Goal: Transaction & Acquisition: Download file/media

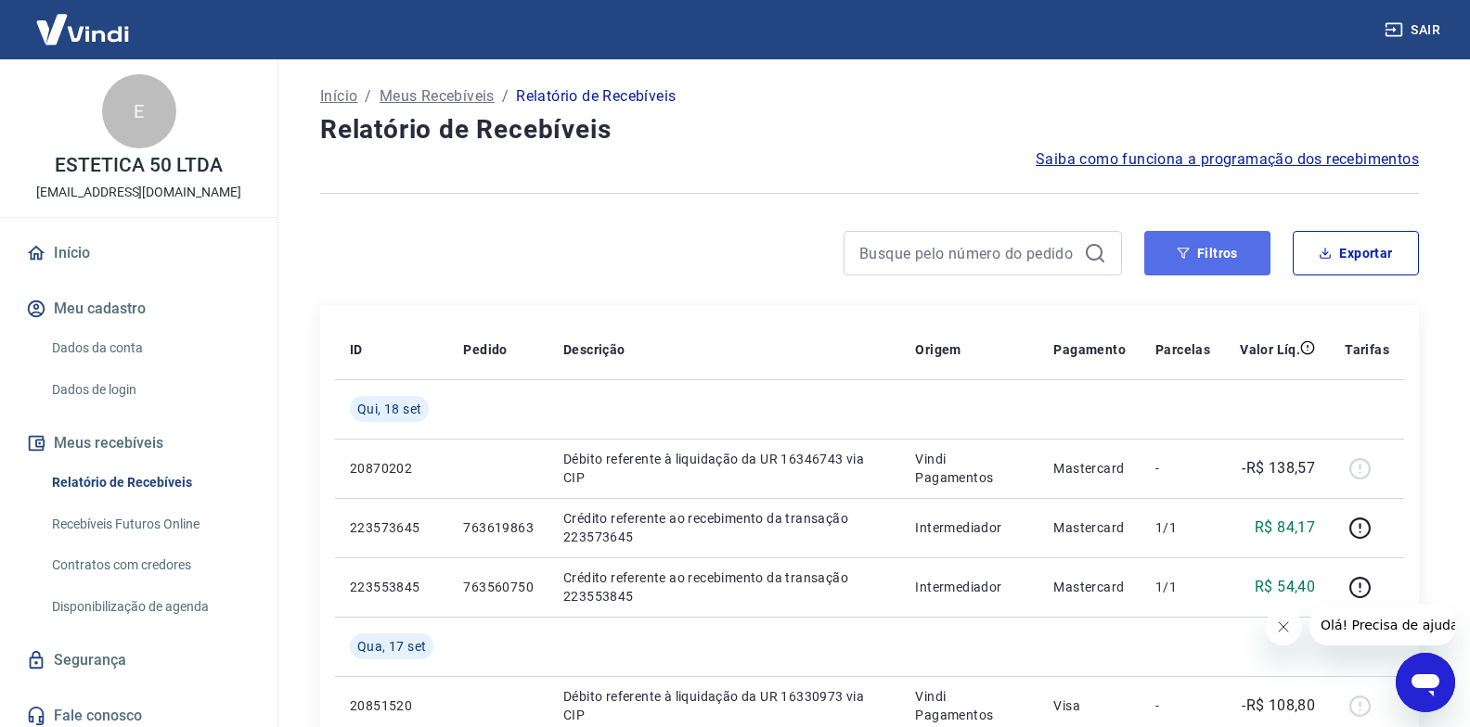
click at [1225, 255] on button "Filtros" at bounding box center [1207, 253] width 126 height 45
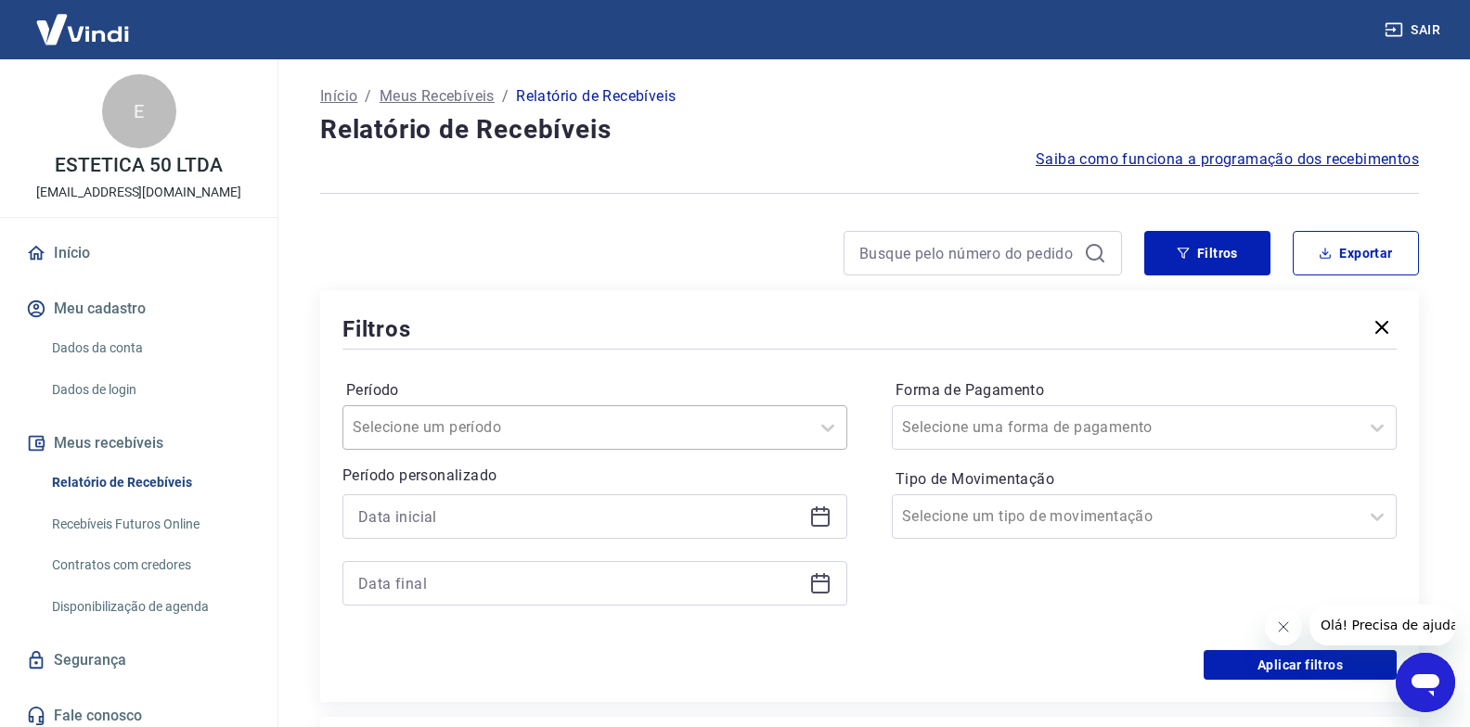
click at [472, 410] on div "Selecione um período" at bounding box center [594, 427] width 505 height 45
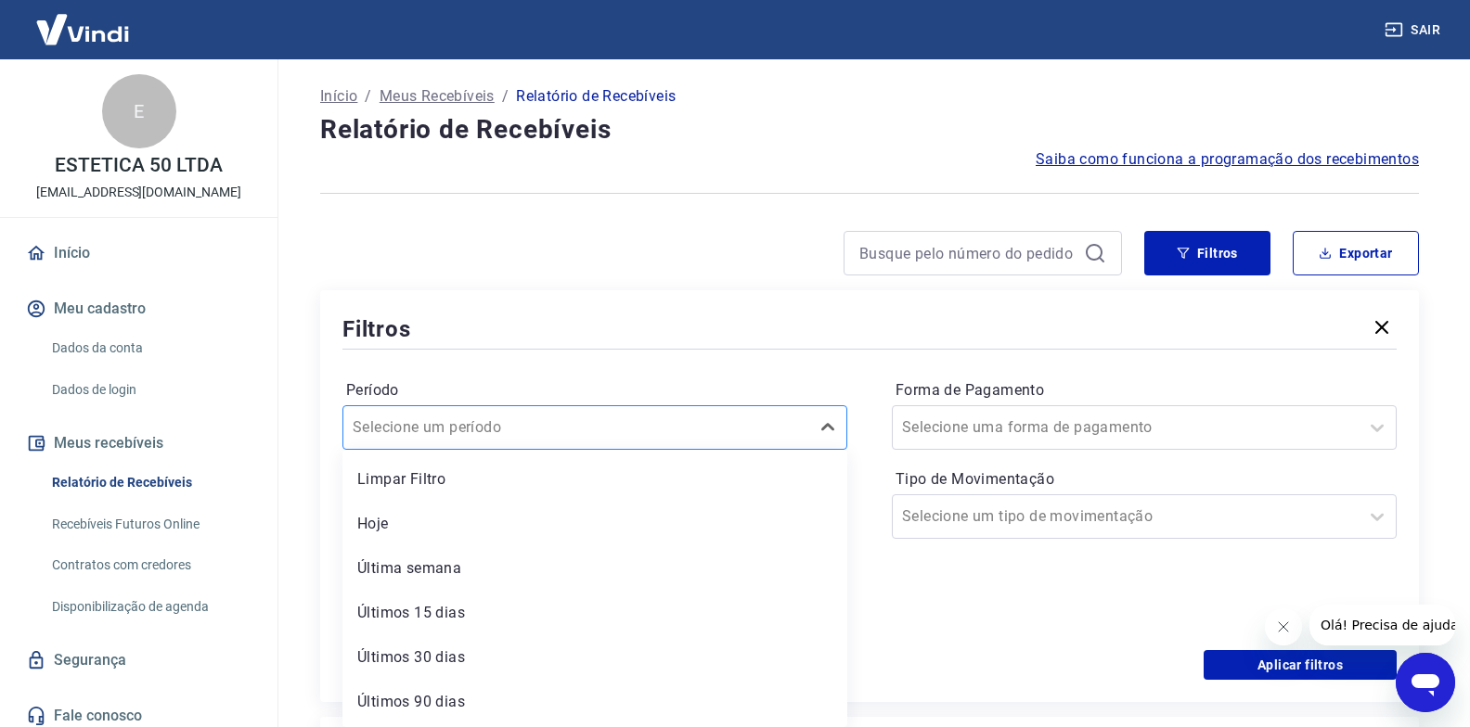
scroll to position [1, 0]
click at [469, 425] on input "Período" at bounding box center [446, 427] width 187 height 22
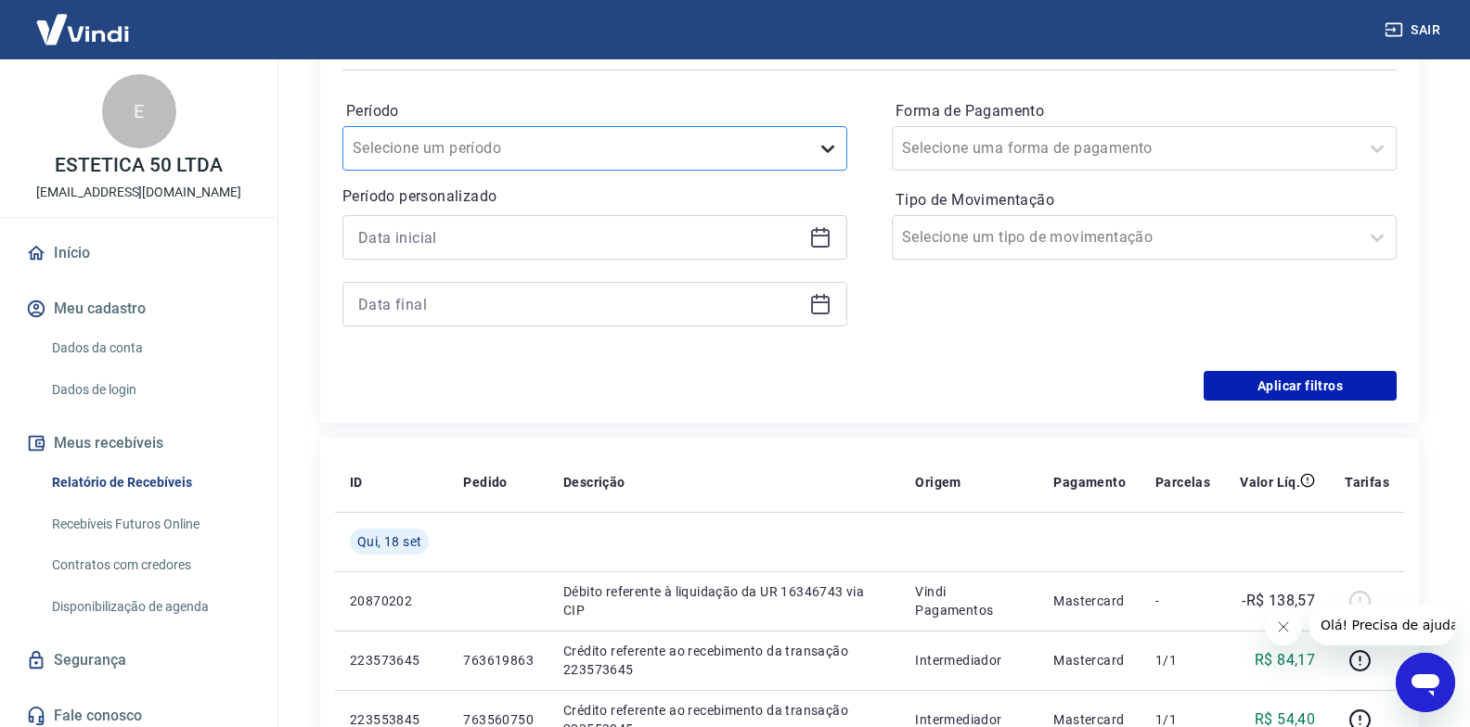
click at [827, 153] on icon at bounding box center [827, 148] width 22 height 22
click at [456, 243] on input at bounding box center [579, 238] width 443 height 28
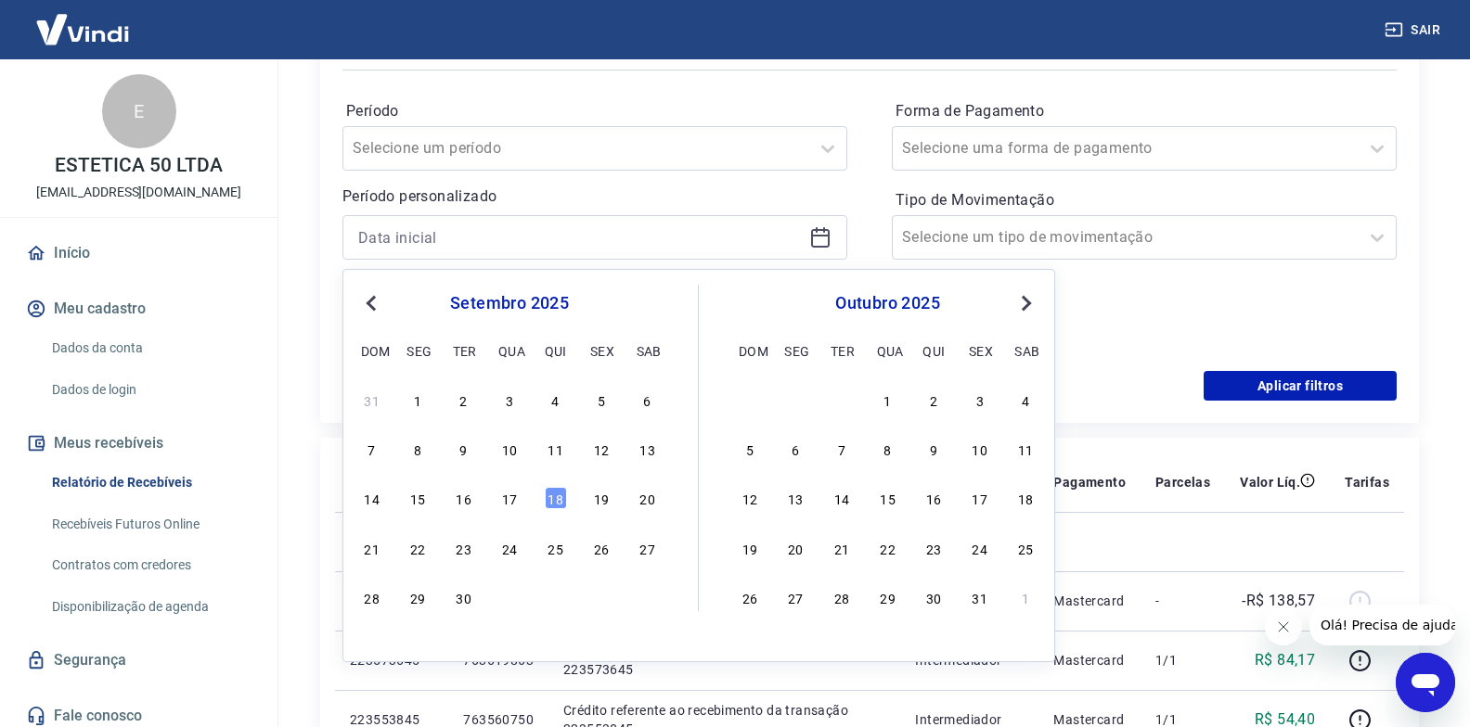
click at [373, 303] on span "Previous Month" at bounding box center [373, 302] width 0 height 21
click at [605, 399] on div "1" at bounding box center [601, 400] width 22 height 22
type input "[DATE]"
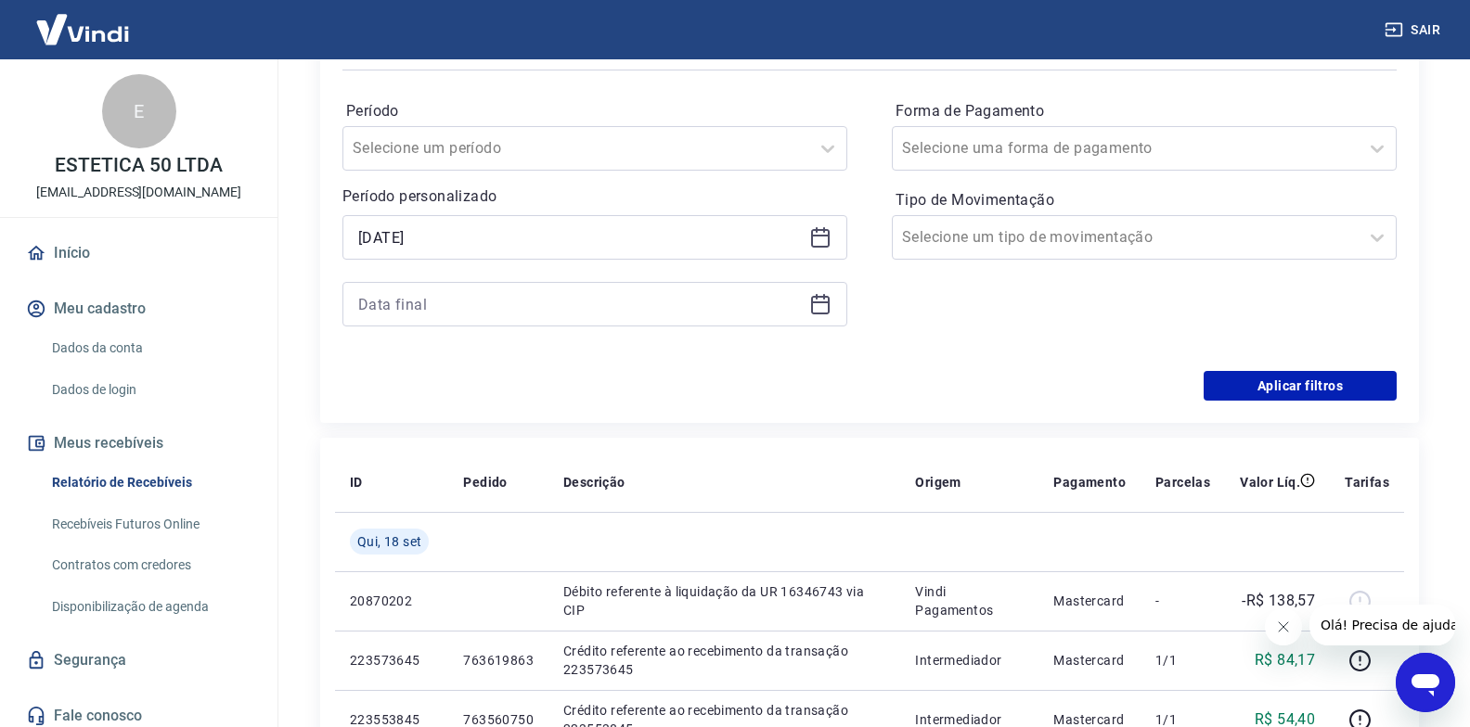
click at [598, 392] on div "Aplicar filtros" at bounding box center [869, 386] width 1054 height 30
click at [416, 311] on input at bounding box center [579, 304] width 443 height 28
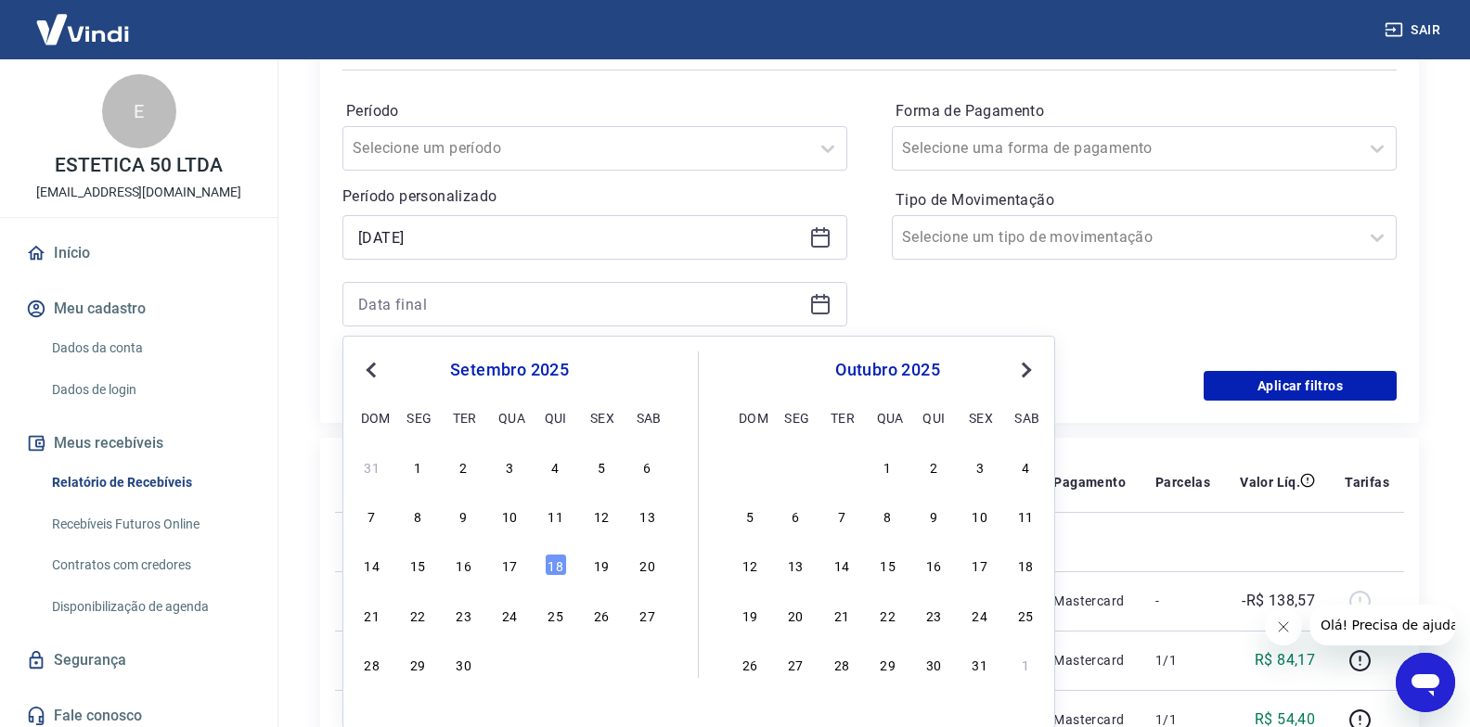
click at [373, 370] on span "Previous Month" at bounding box center [373, 369] width 0 height 21
drag, startPoint x: 370, startPoint y: 718, endPoint x: 865, endPoint y: 302, distance: 646.6
click at [370, 718] on div "31" at bounding box center [372, 713] width 22 height 22
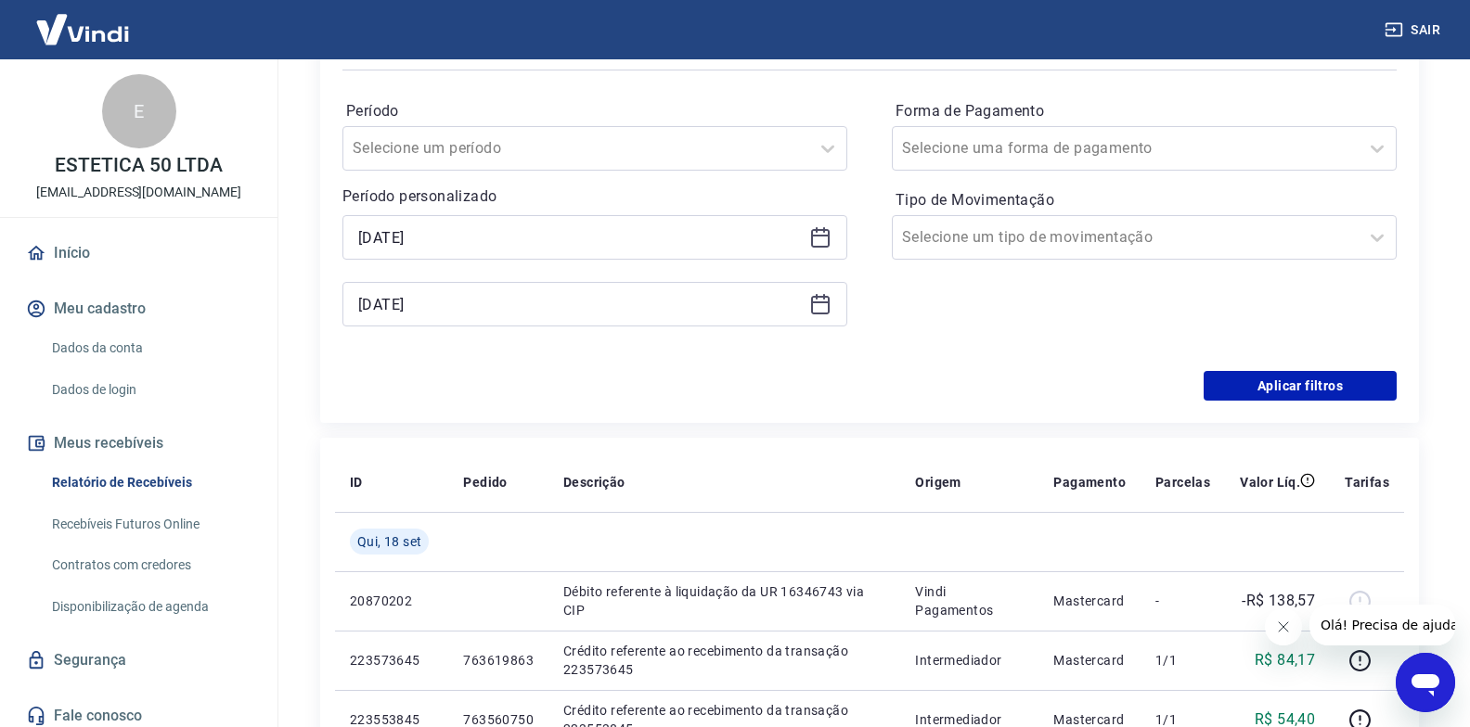
type input "[DATE]"
click at [1328, 386] on button "Aplicar filtros" at bounding box center [1299, 386] width 193 height 30
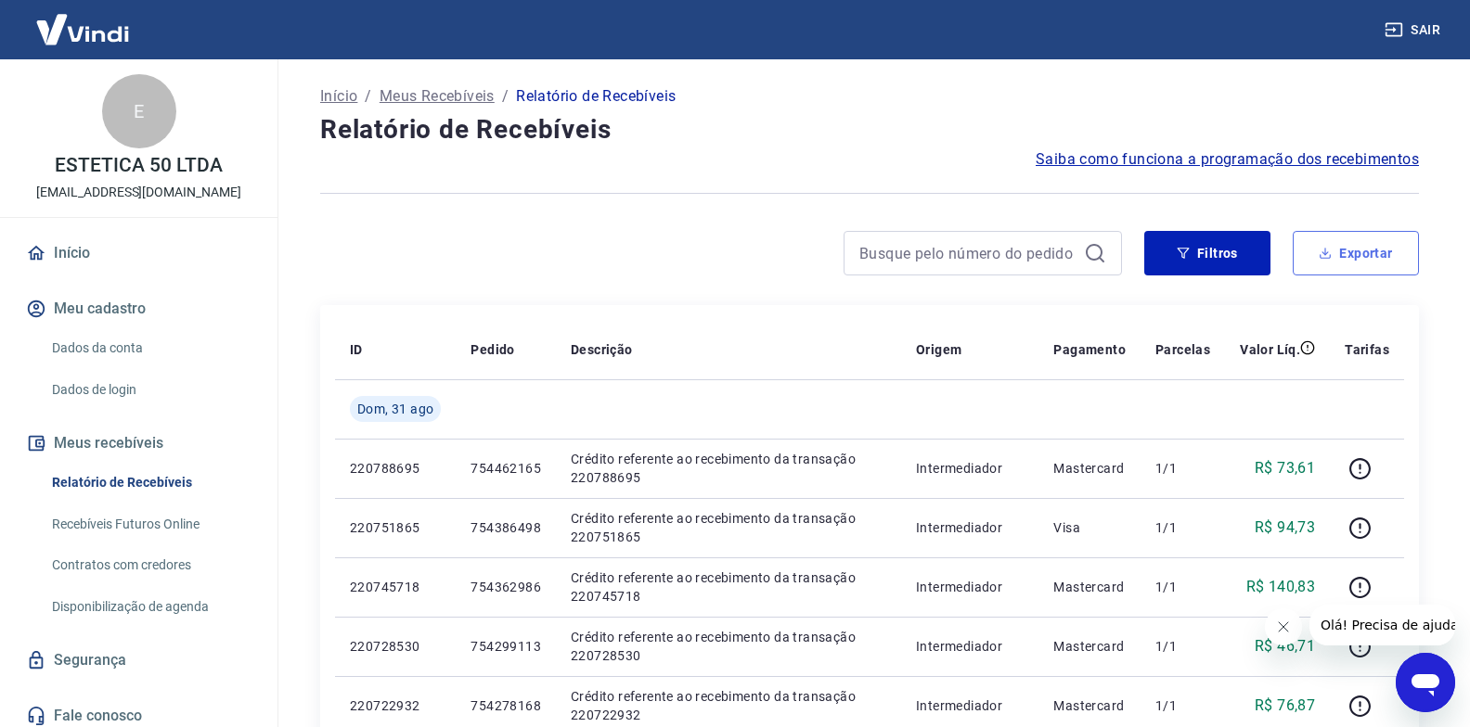
click at [1378, 259] on button "Exportar" at bounding box center [1355, 253] width 126 height 45
type input "[DATE]"
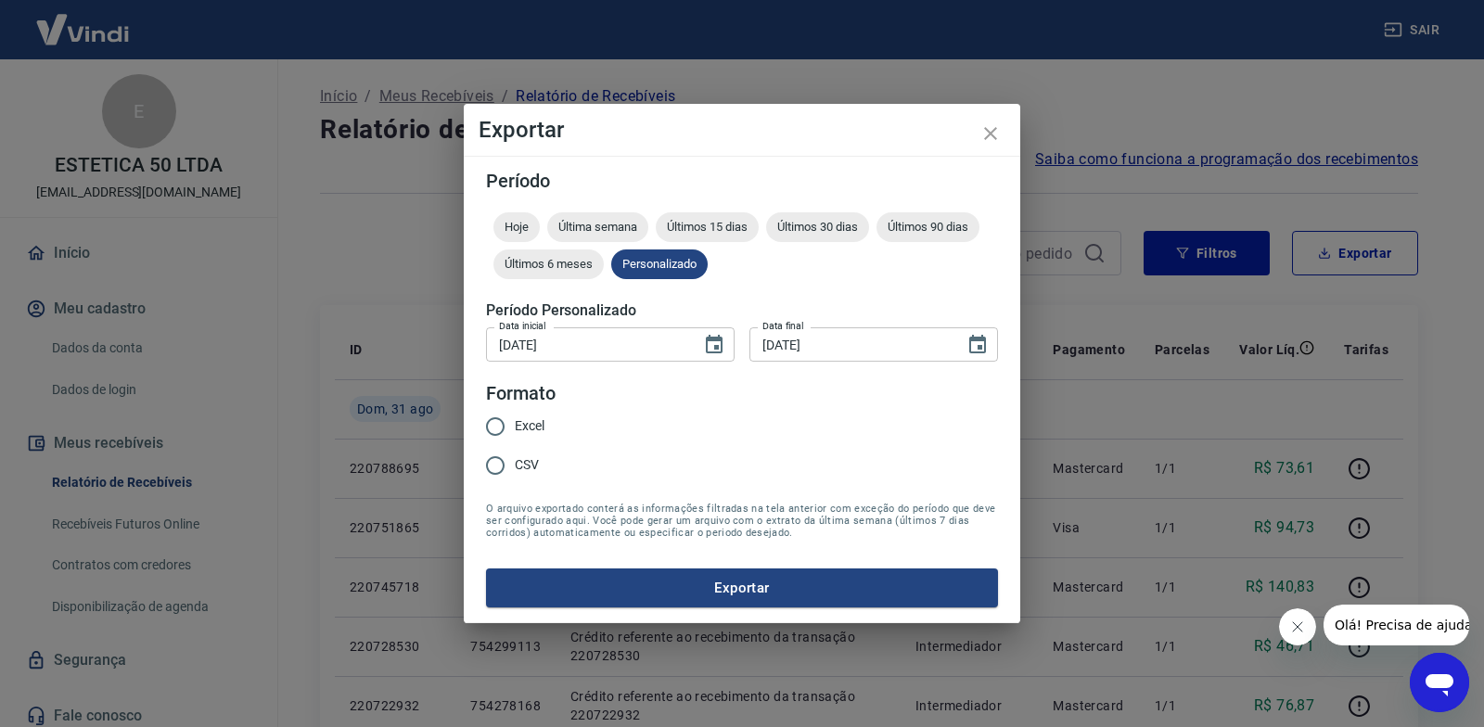
click at [496, 429] on input "Excel" at bounding box center [495, 426] width 39 height 39
radio input "true"
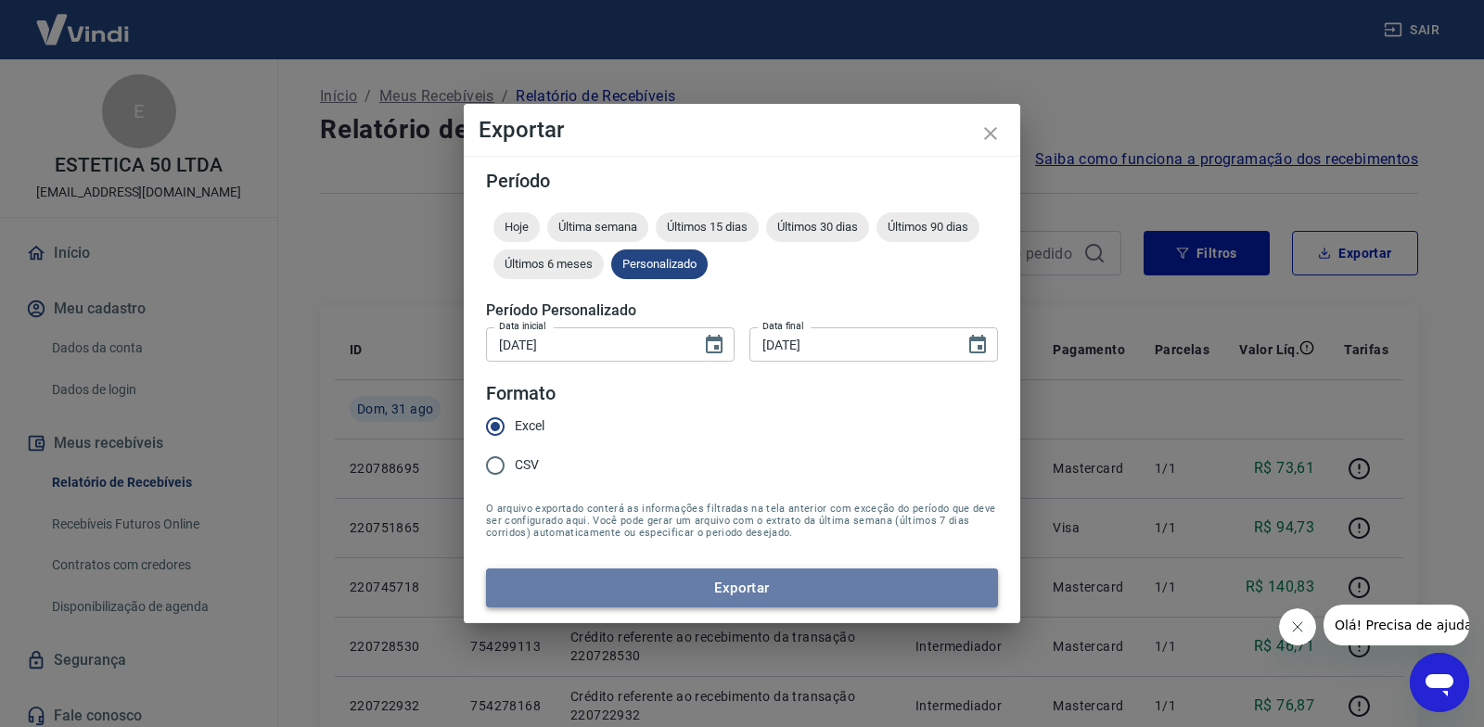
click at [768, 586] on button "Exportar" at bounding box center [742, 588] width 512 height 39
